Goal: Information Seeking & Learning: Learn about a topic

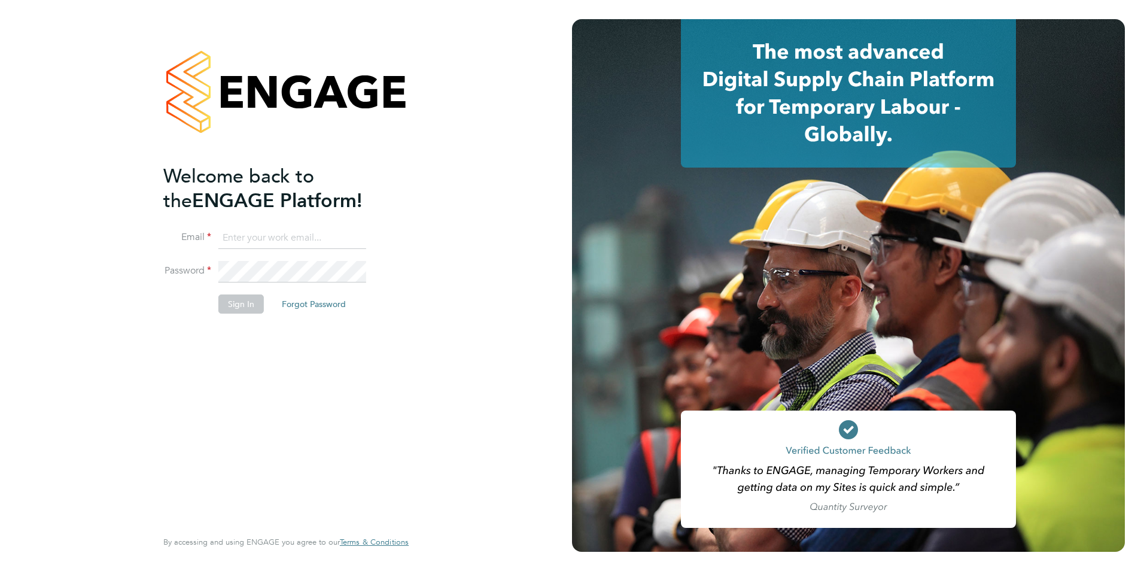
type input "becky@carbonrecruitment.co.uk"
click at [241, 299] on button "Sign In" at bounding box center [240, 303] width 45 height 19
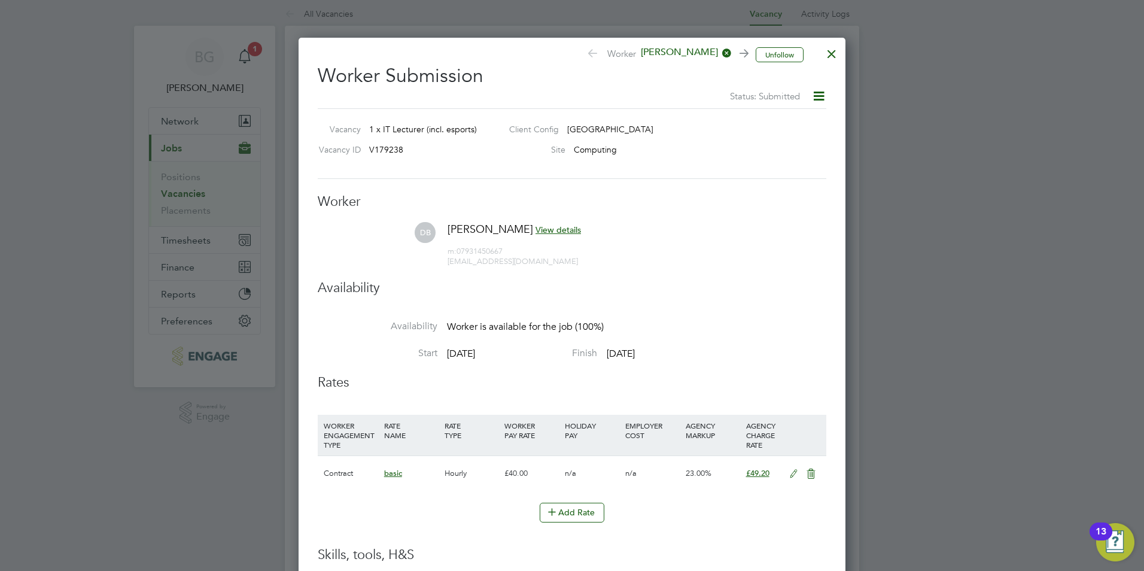
scroll to position [1, 0]
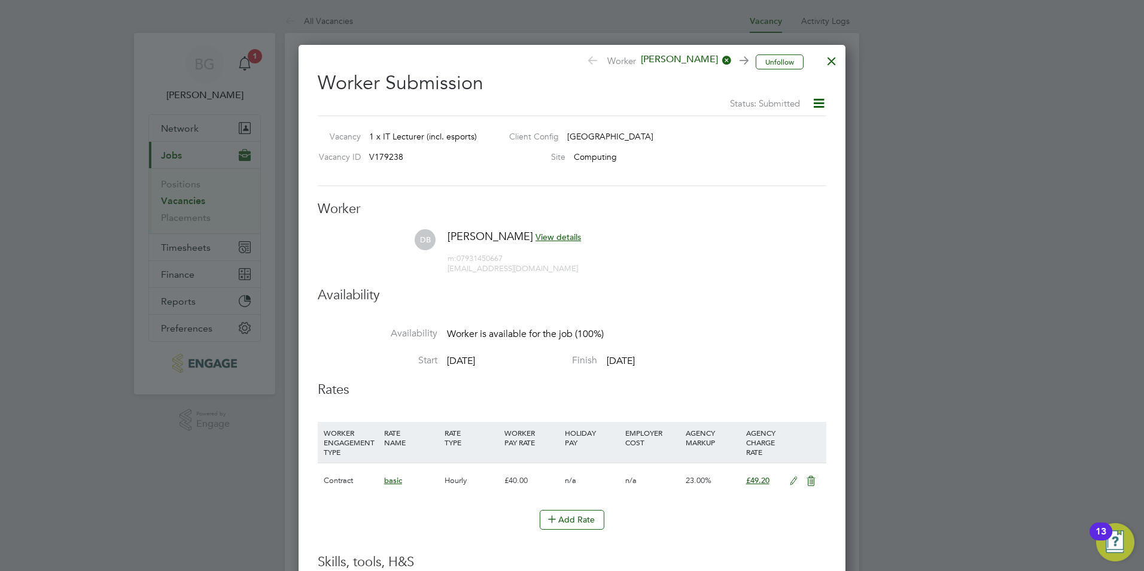
click at [830, 60] on div at bounding box center [832, 58] width 22 height 22
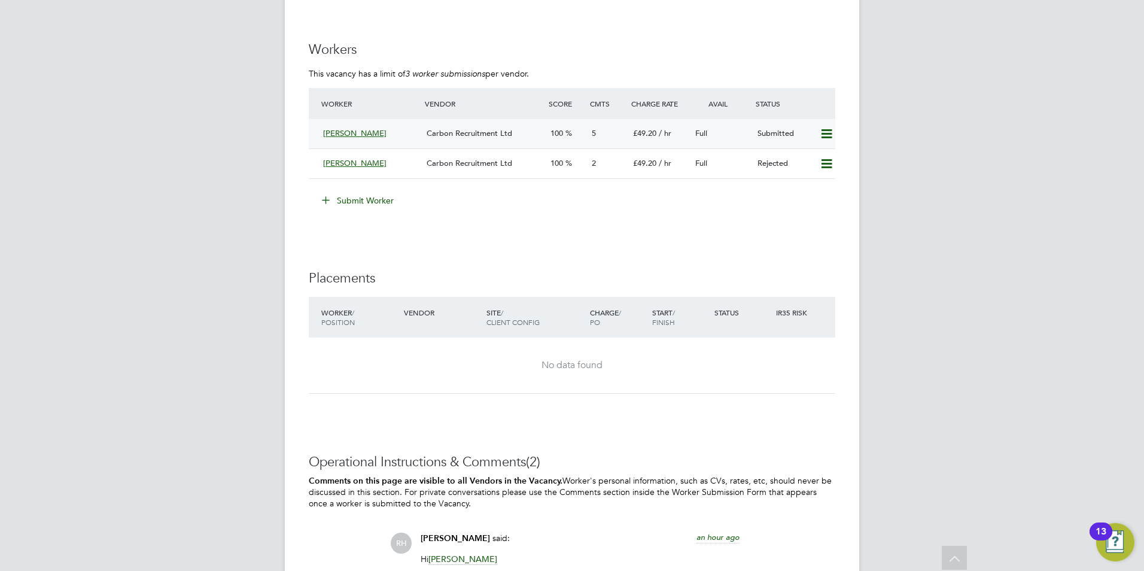
click at [411, 138] on div "Dale Bromathe" at bounding box center [370, 134] width 104 height 20
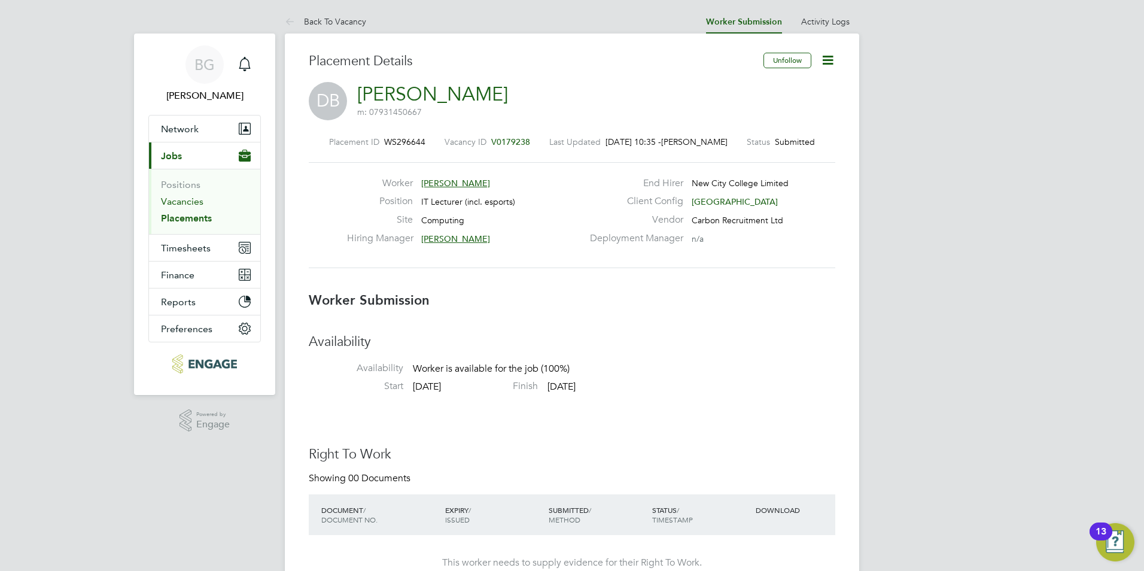
click at [180, 202] on link "Vacancies" at bounding box center [182, 201] width 42 height 11
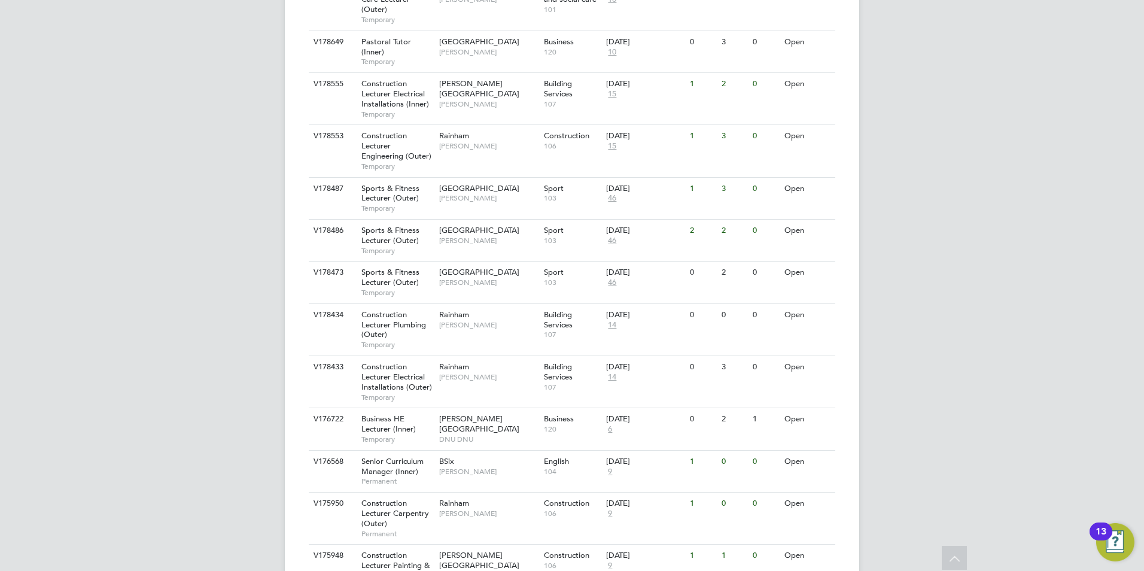
scroll to position [951, 0]
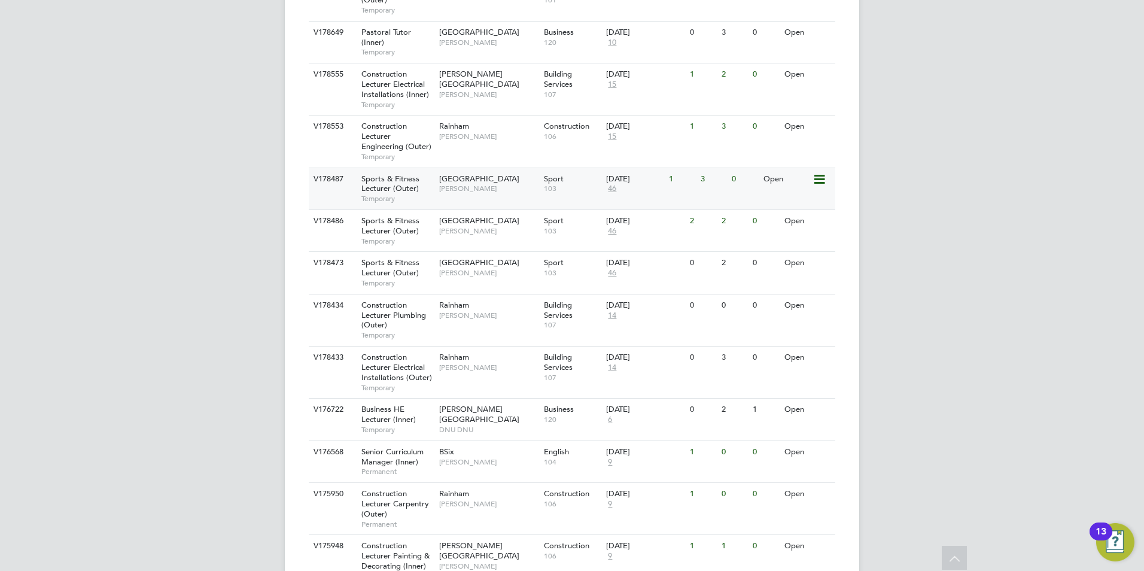
click at [516, 168] on div "Epping Forest Campus Kane White" at bounding box center [488, 183] width 105 height 31
click at [578, 210] on div "Sport 103" at bounding box center [572, 225] width 63 height 31
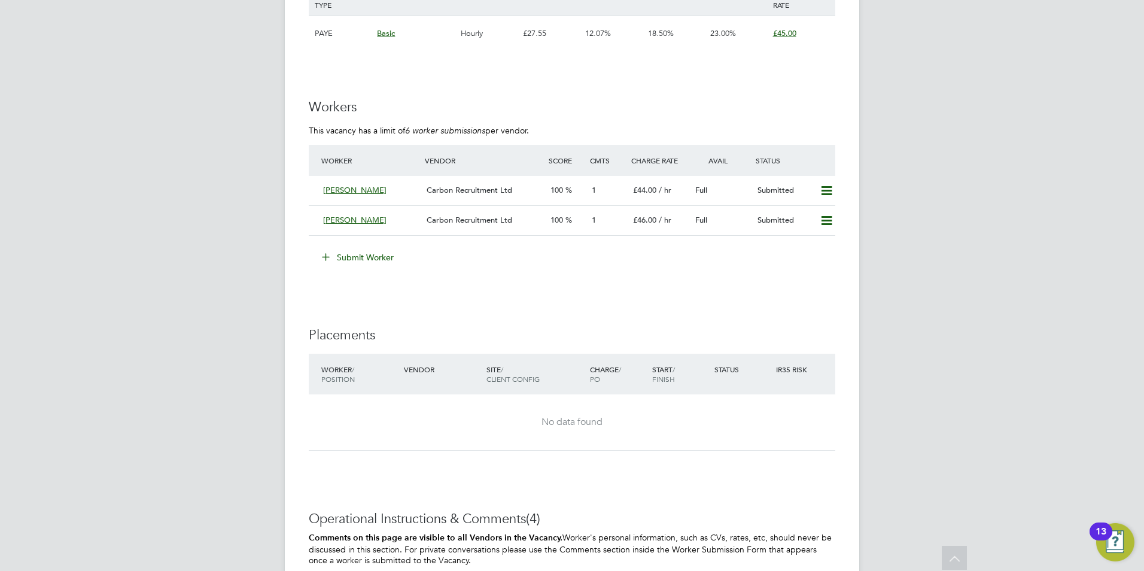
scroll to position [2139, 0]
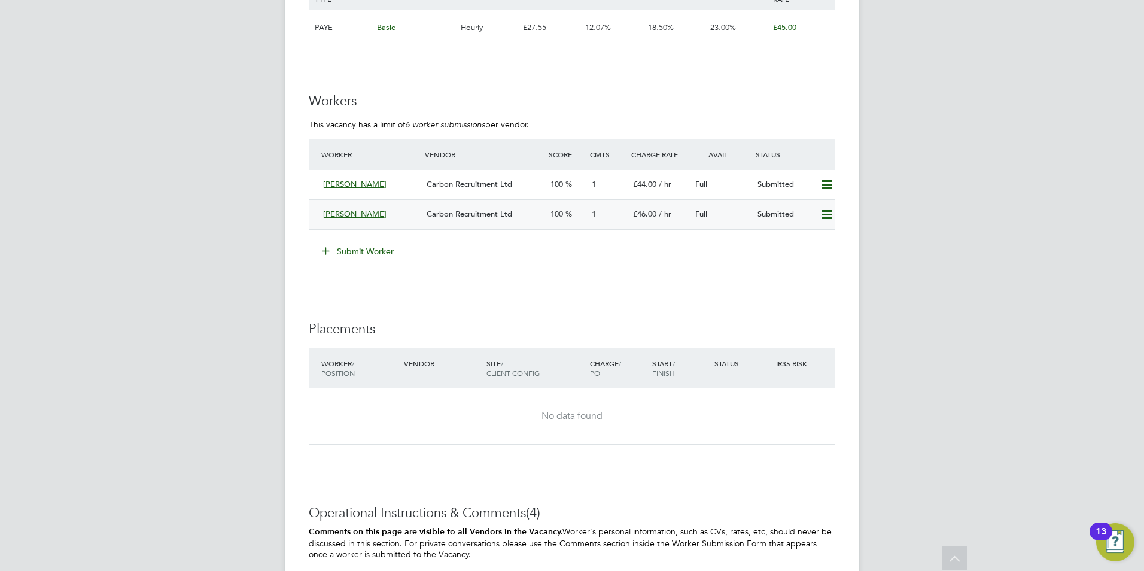
click at [509, 223] on div "Carbon Recruitment Ltd" at bounding box center [484, 215] width 124 height 20
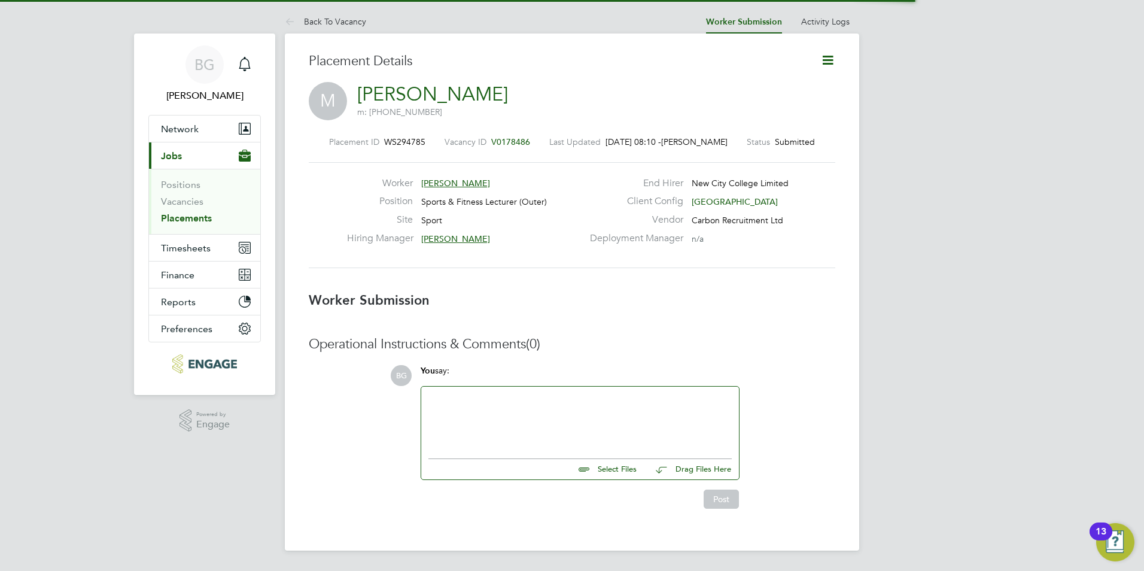
scroll to position [6, 6]
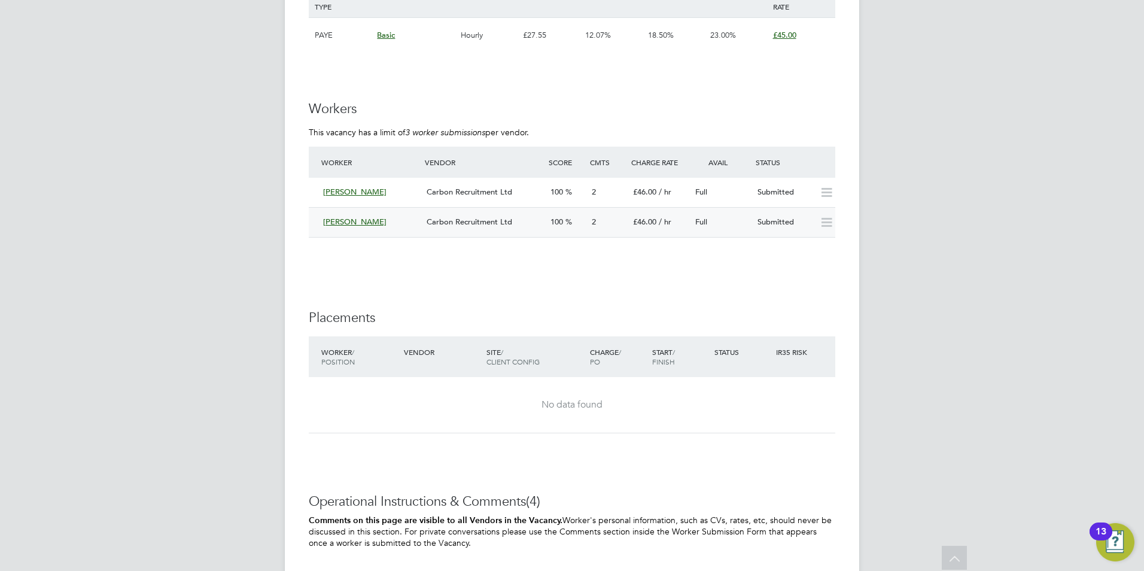
scroll to position [2042, 0]
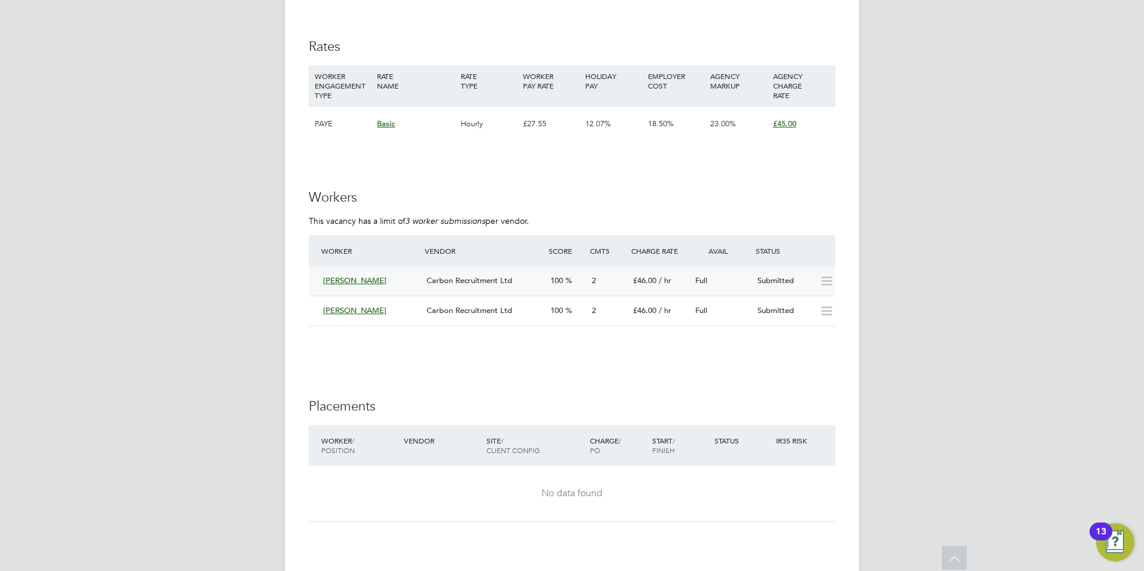
click at [503, 287] on div "Carbon Recruitment Ltd" at bounding box center [484, 281] width 124 height 20
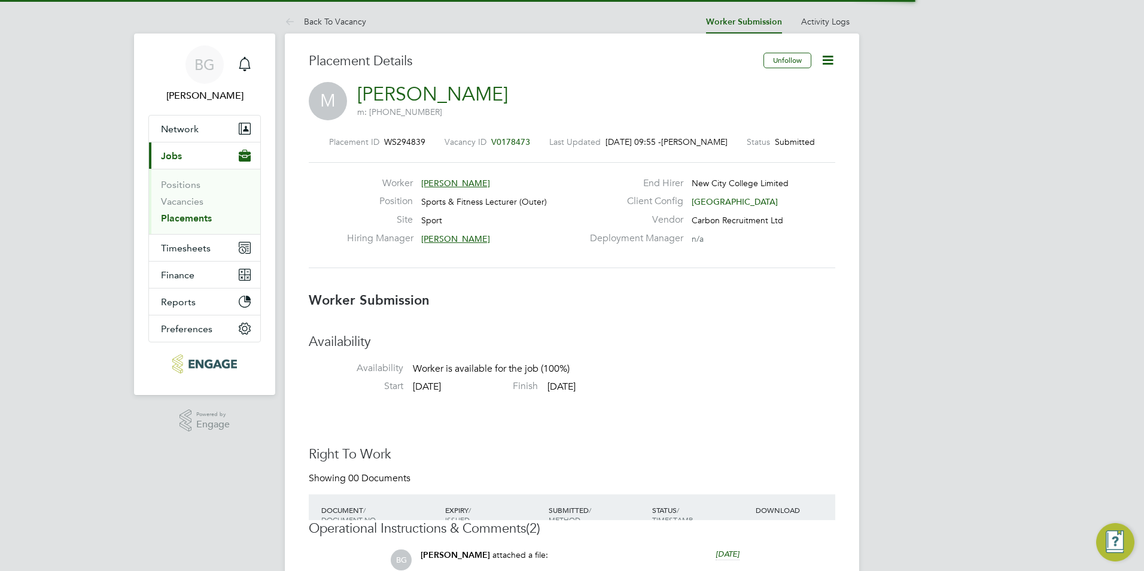
scroll to position [19, 236]
